Goal: Information Seeking & Learning: Learn about a topic

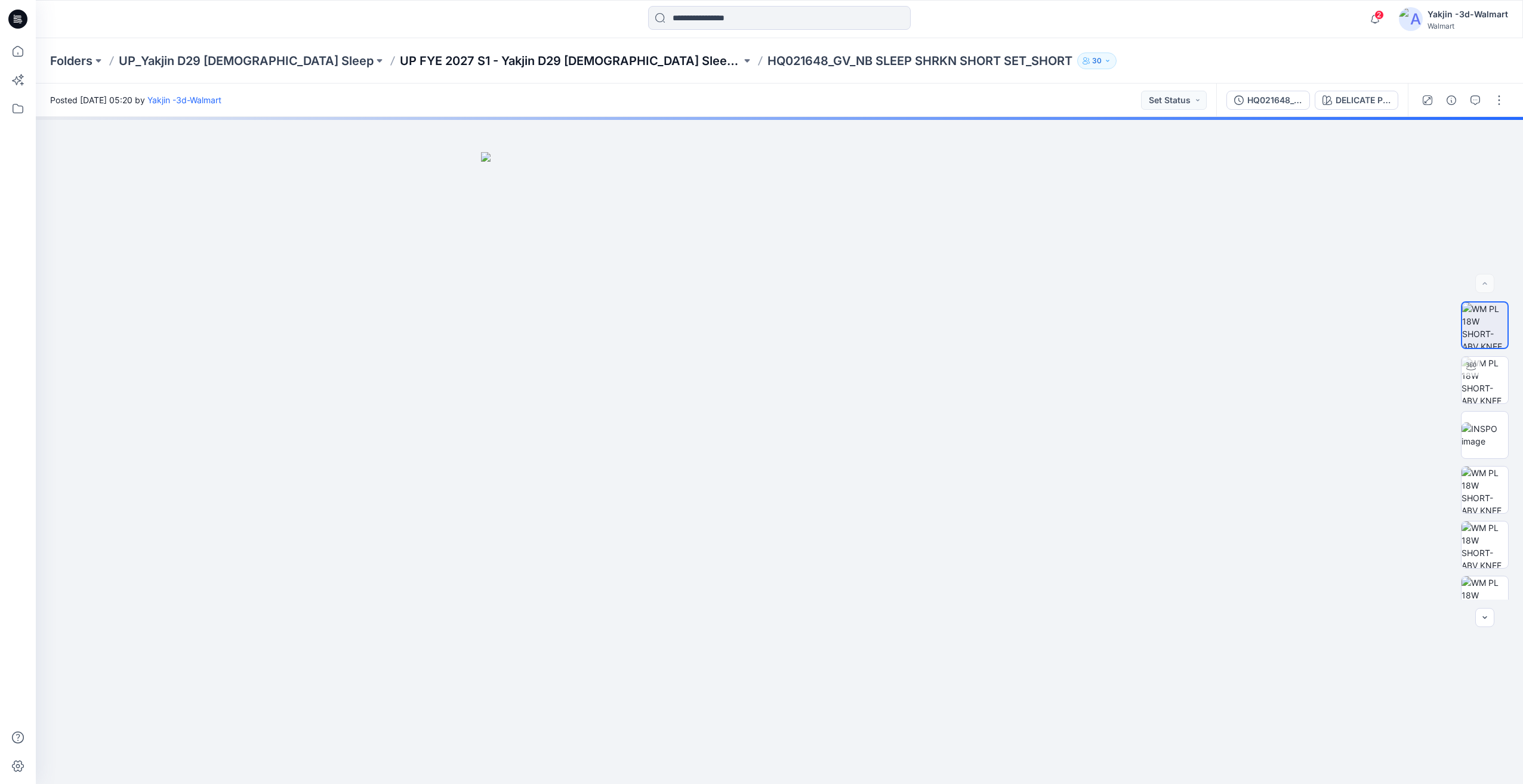
click at [482, 60] on p "UP FYE 2027 S1 - Yakjin D29 [DEMOGRAPHIC_DATA] Sleepwear" at bounding box center [571, 61] width 342 height 17
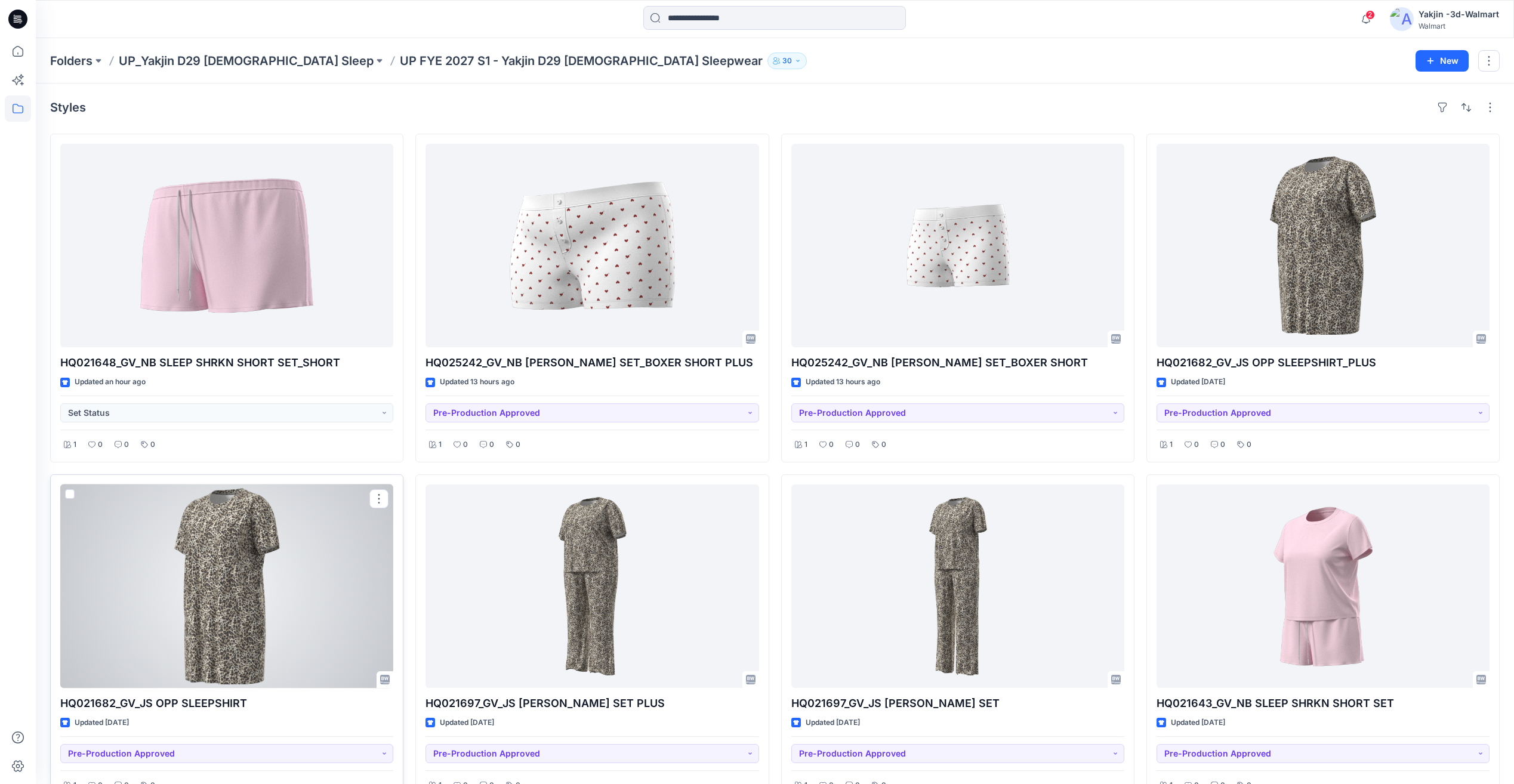
click at [300, 584] on div at bounding box center [227, 585] width 333 height 203
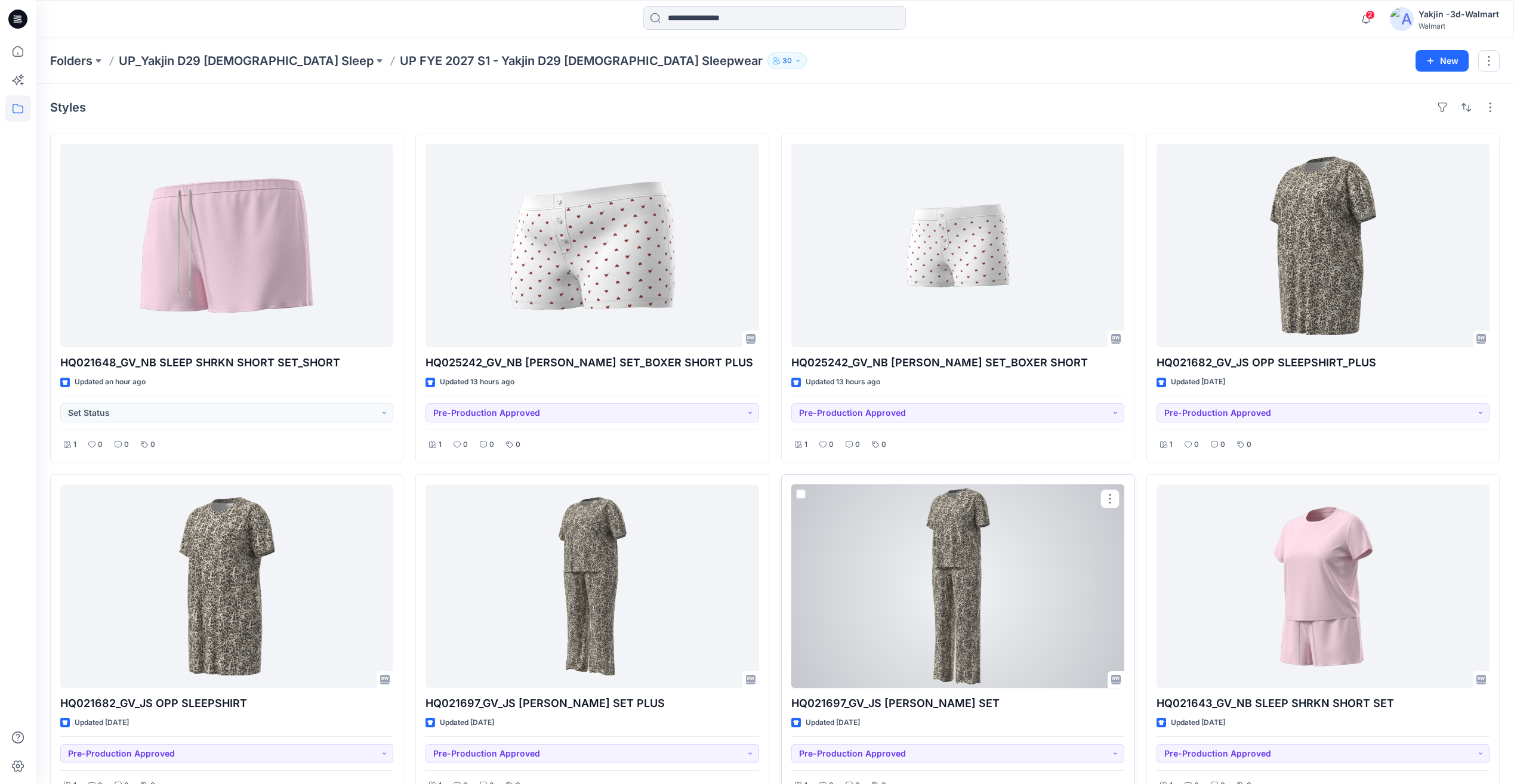
drag, startPoint x: 1041, startPoint y: 604, endPoint x: 1017, endPoint y: 607, distance: 24.2
click at [1041, 604] on div at bounding box center [957, 585] width 333 height 203
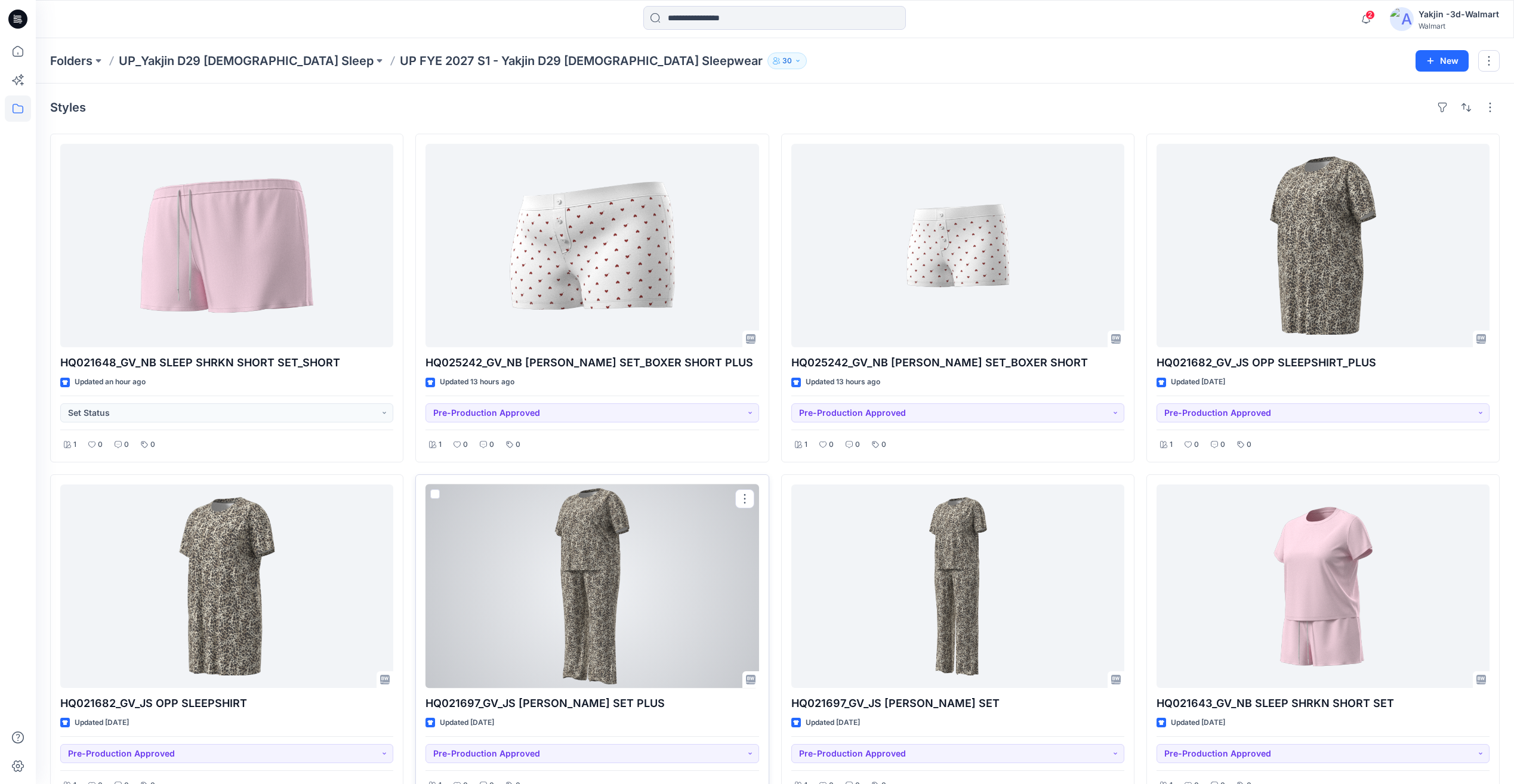
click at [653, 629] on div at bounding box center [591, 585] width 333 height 203
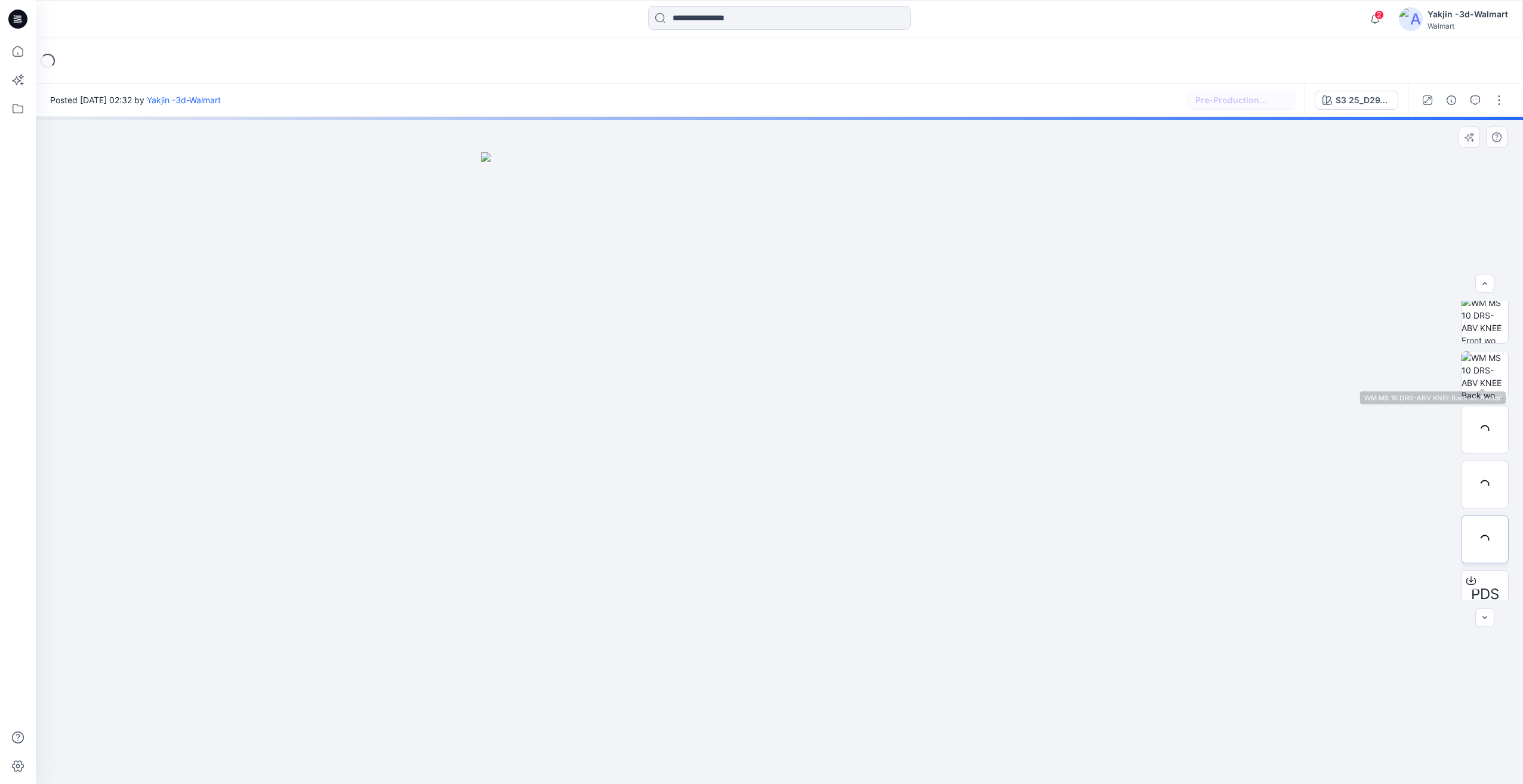
scroll to position [134, 0]
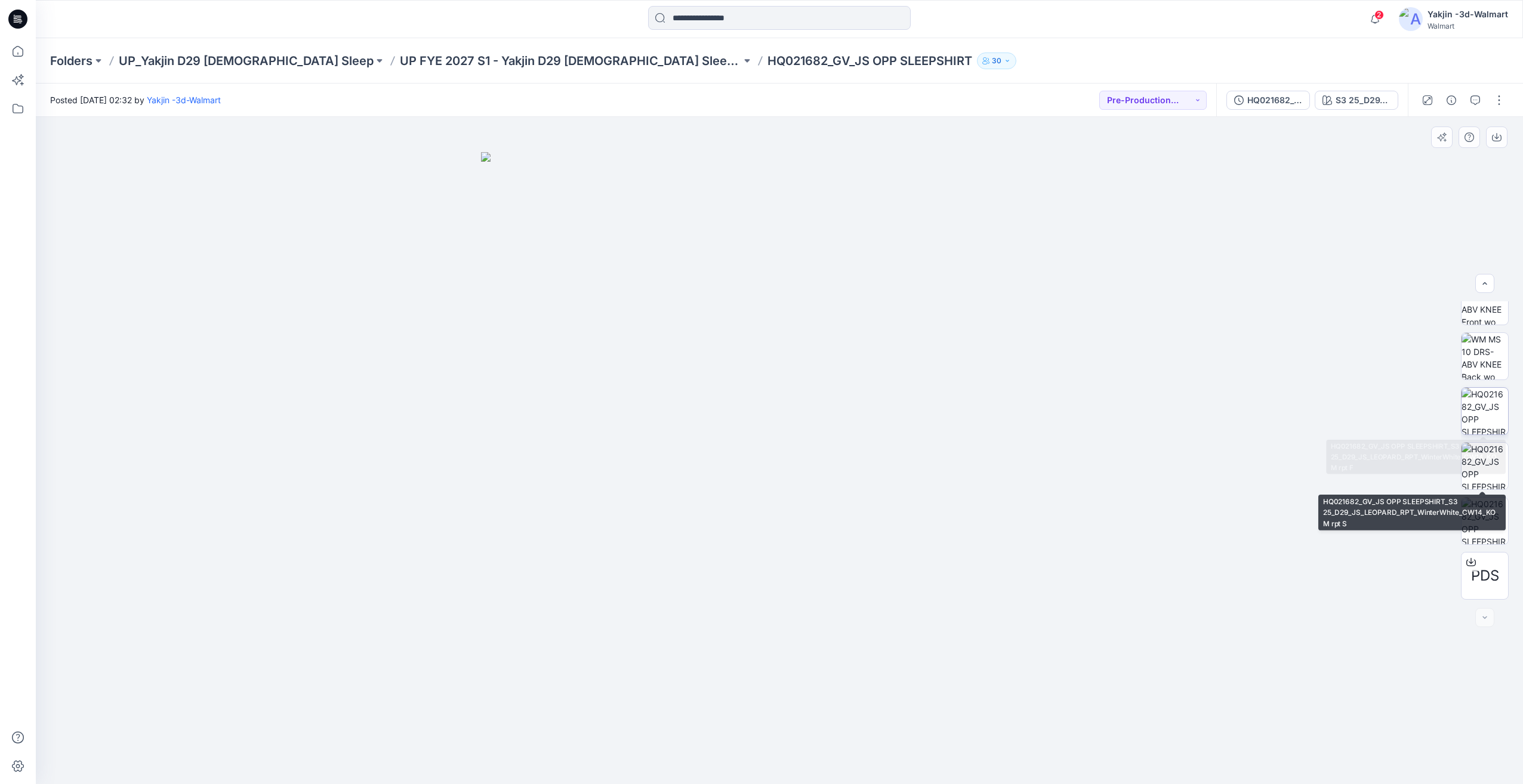
click at [1482, 418] on img at bounding box center [1485, 411] width 47 height 47
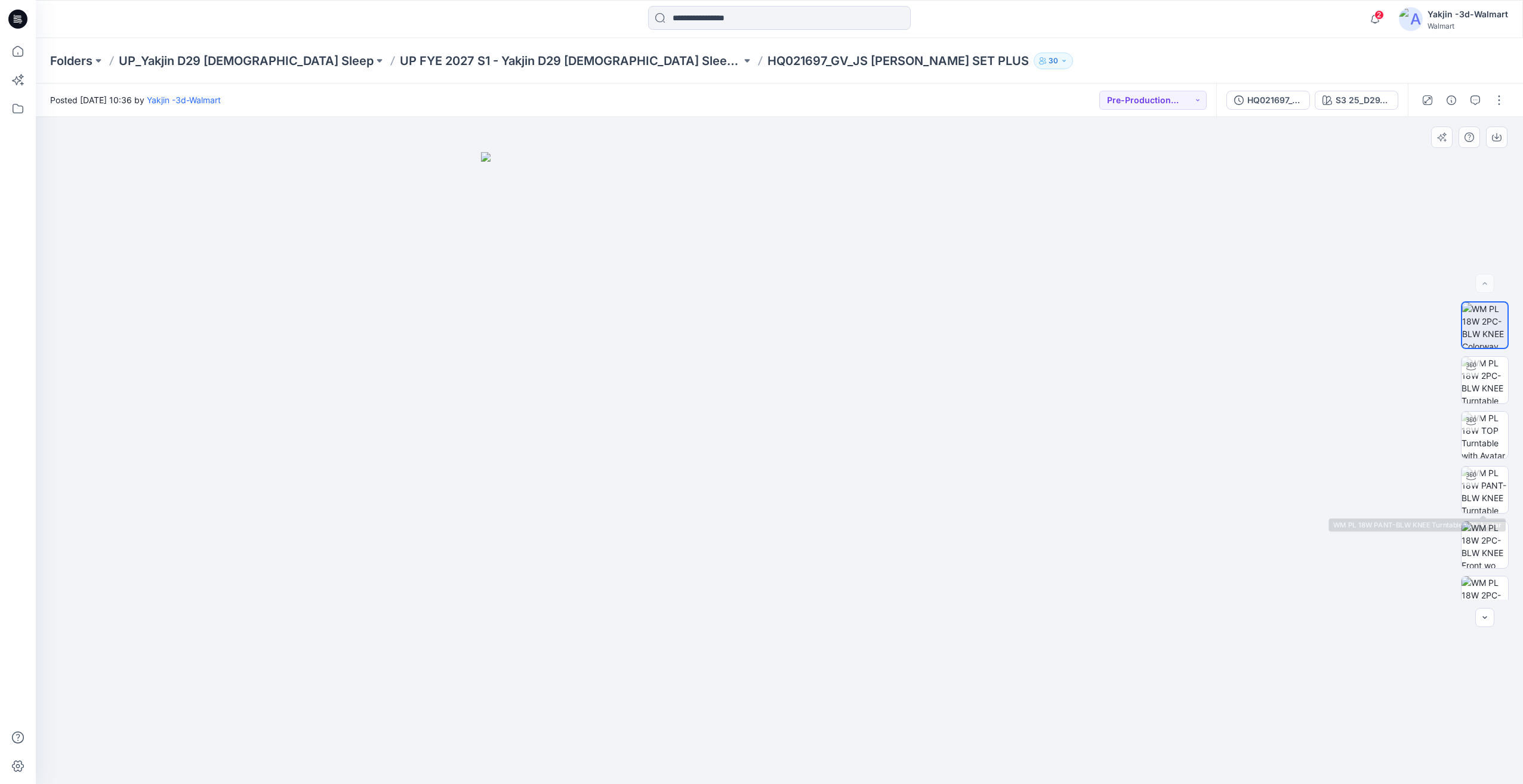
scroll to position [299, 0]
click at [1484, 350] on img at bounding box center [1485, 355] width 47 height 47
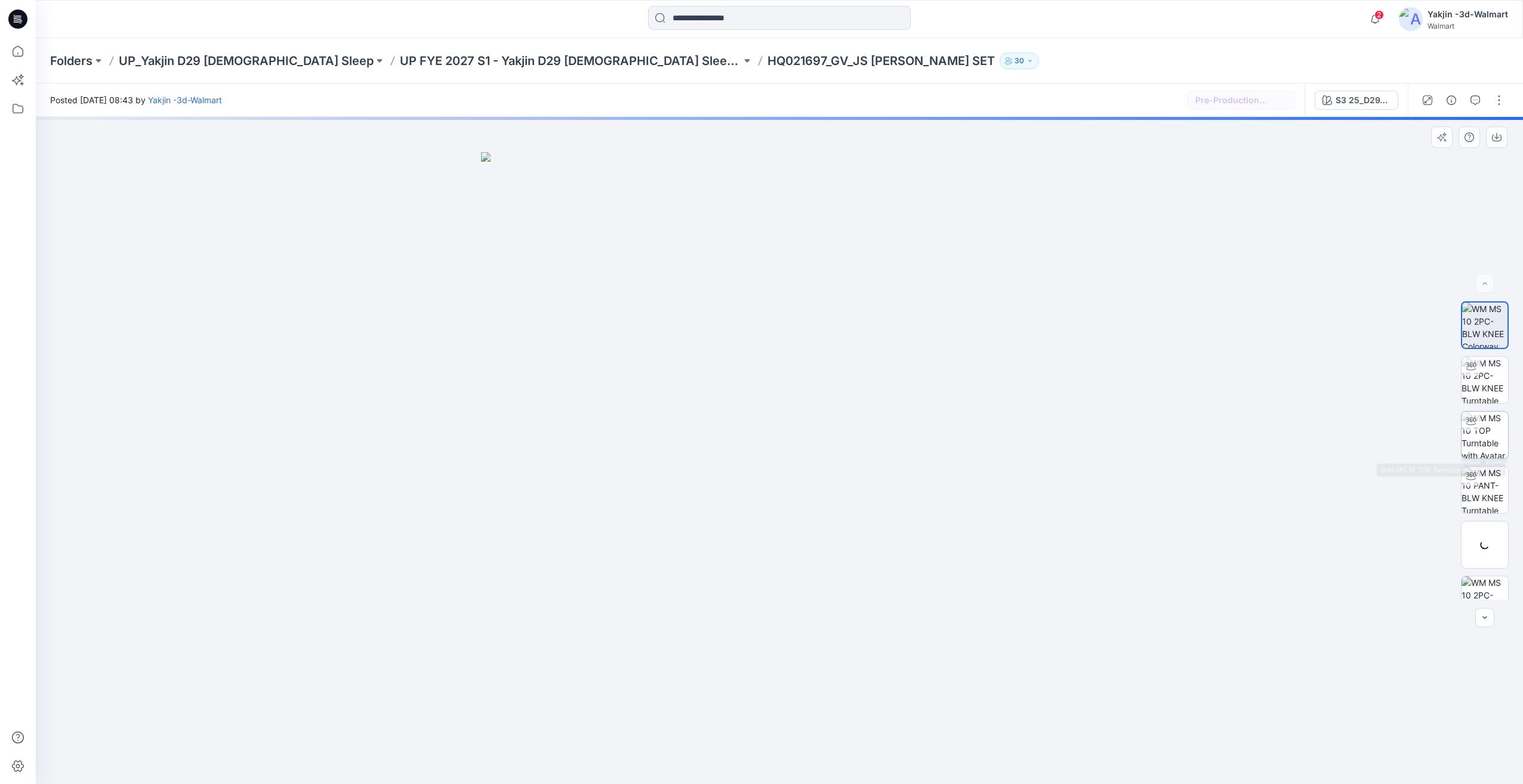
scroll to position [353, 0]
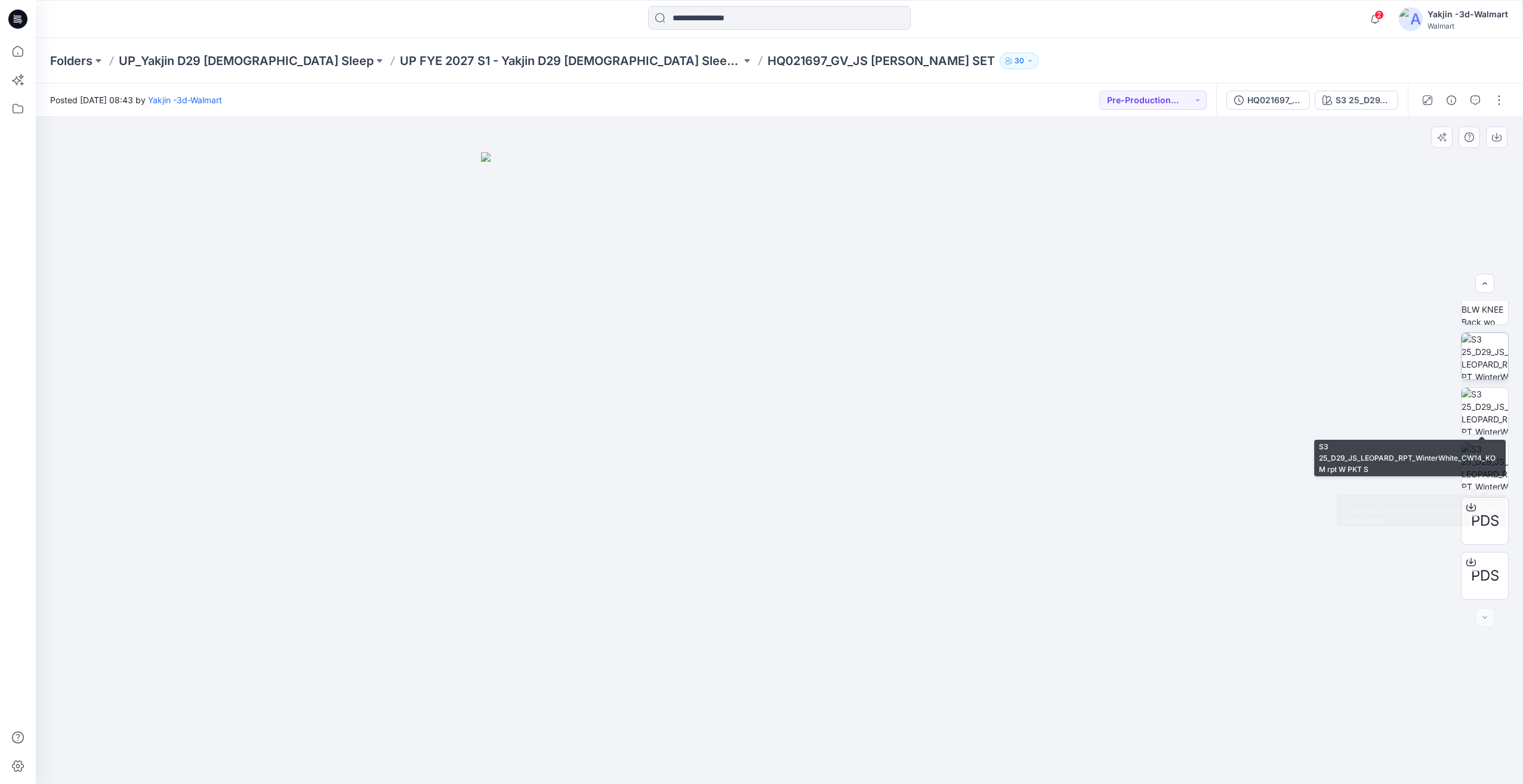
click at [1482, 363] on img at bounding box center [1485, 355] width 47 height 47
